Goal: Task Accomplishment & Management: Complete application form

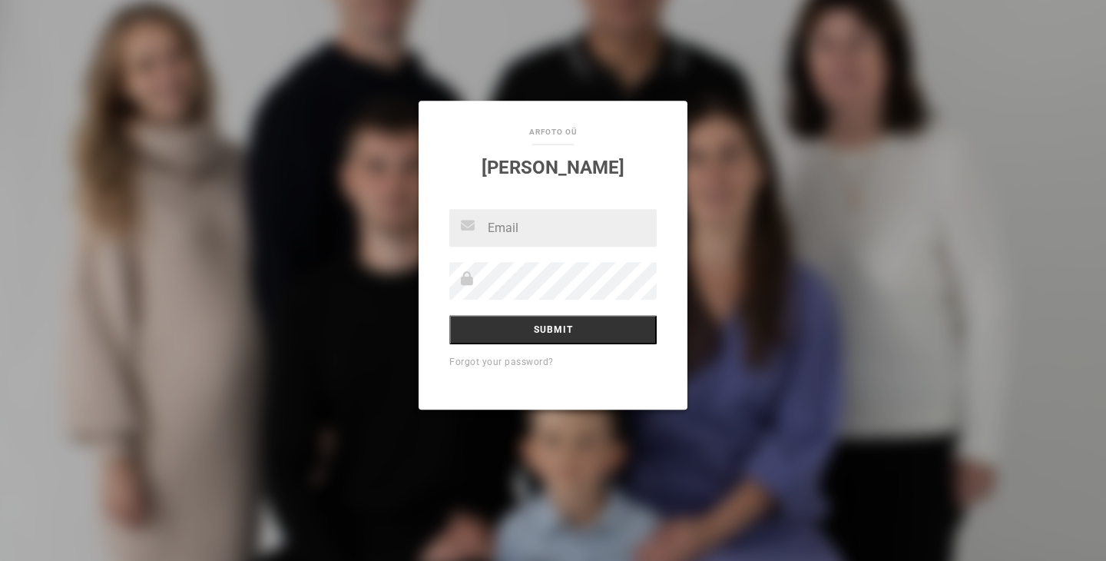
type input "[EMAIL_ADDRESS][DOMAIN_NAME]"
click at [474, 5] on div "aRfoto OÜ [PERSON_NAME] [EMAIL_ADDRESS][DOMAIN_NAME] Submit Forgot your passwor…" at bounding box center [553, 280] width 1106 height 561
click at [545, 323] on input "Submit" at bounding box center [552, 329] width 207 height 29
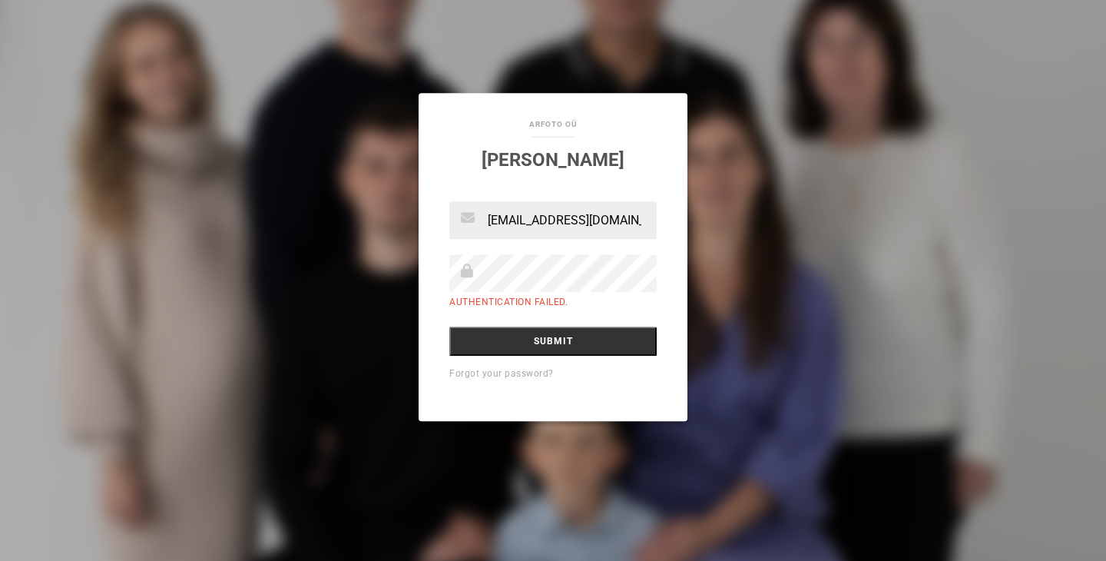
click at [609, 387] on div "ylla.tamm@gmail.com Authentication failed. Submit Forgot your password?" at bounding box center [553, 311] width 269 height 220
click at [605, 337] on input "Submit" at bounding box center [552, 340] width 207 height 29
click at [366, 308] on div "aRfoto OÜ [PERSON_NAME] [EMAIL_ADDRESS][DOMAIN_NAME] Authentication failed. Sub…" at bounding box center [553, 280] width 1106 height 561
click at [585, 339] on input "Submit" at bounding box center [552, 340] width 207 height 29
